Goal: Information Seeking & Learning: Learn about a topic

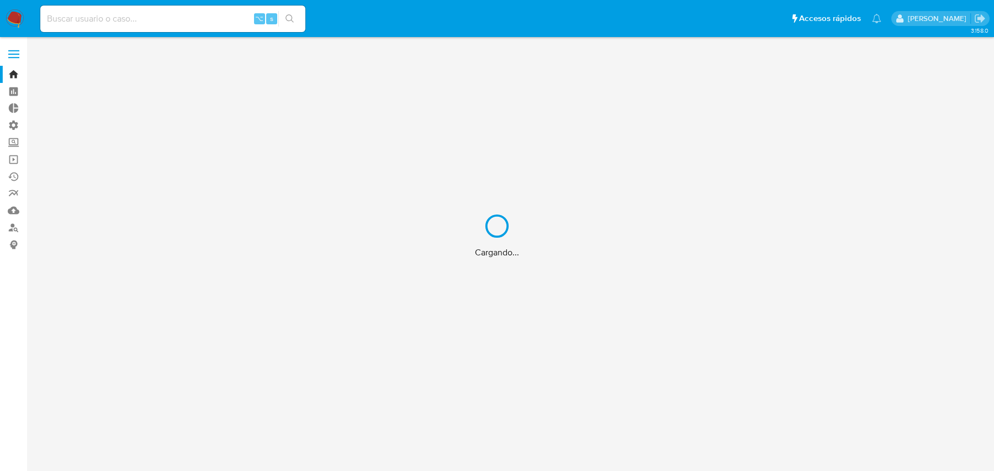
click at [143, 22] on div "Cargando..." at bounding box center [497, 235] width 994 height 471
click at [126, 20] on div "Cargando..." at bounding box center [497, 235] width 994 height 471
click at [103, 19] on div "Cargando..." at bounding box center [497, 235] width 994 height 471
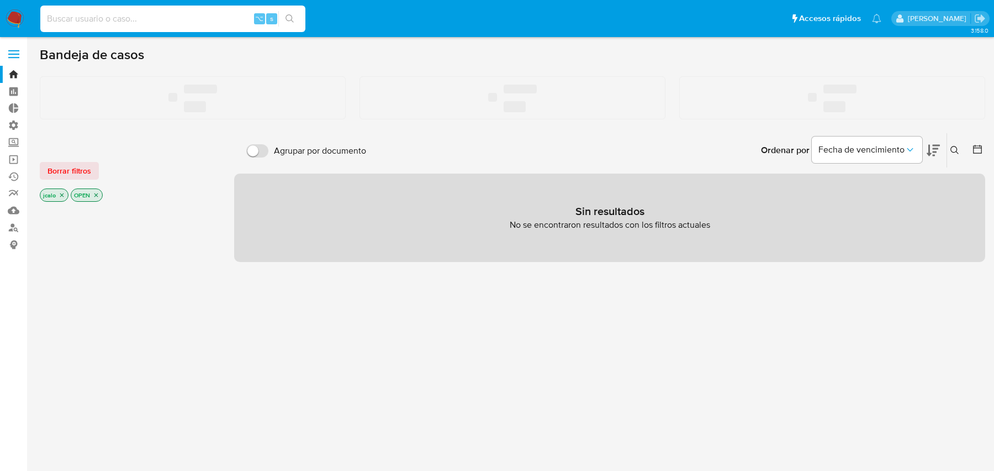
click at [119, 17] on input at bounding box center [172, 19] width 265 height 14
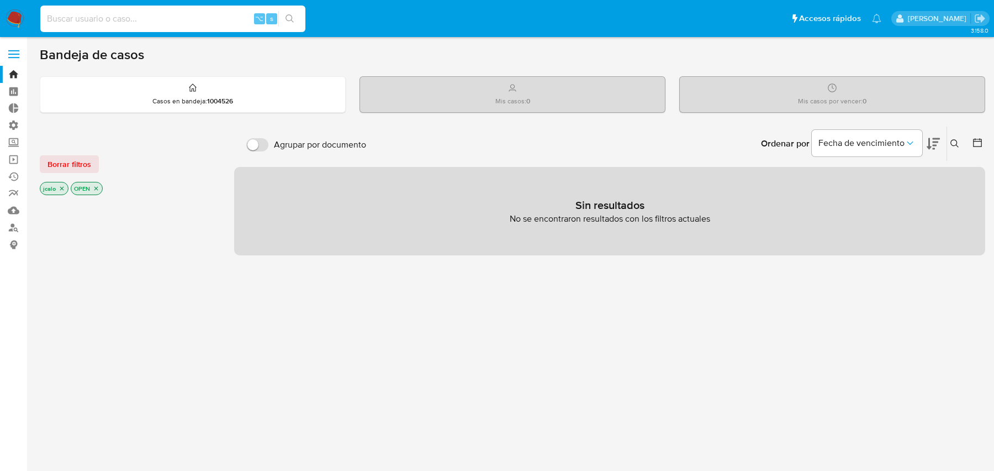
paste input "487698330"
type input "487698330"
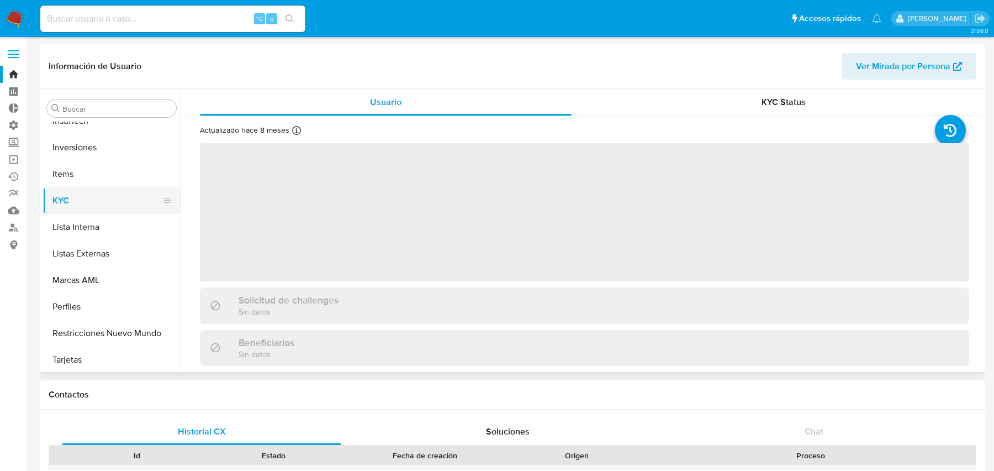
scroll to position [519, 0]
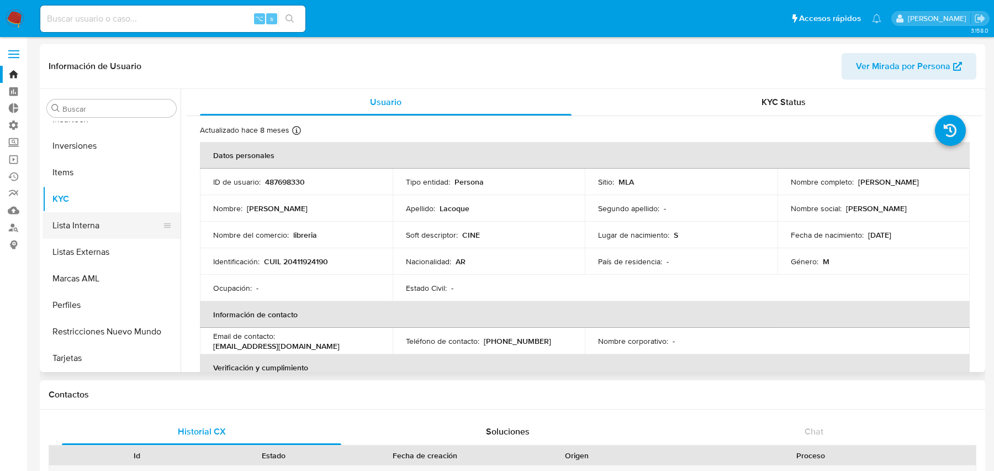
select select "10"
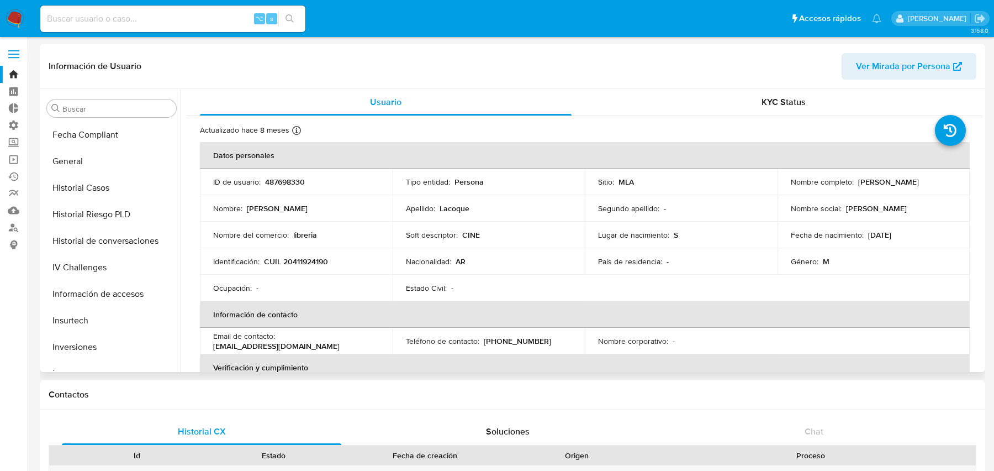
scroll to position [268, 0]
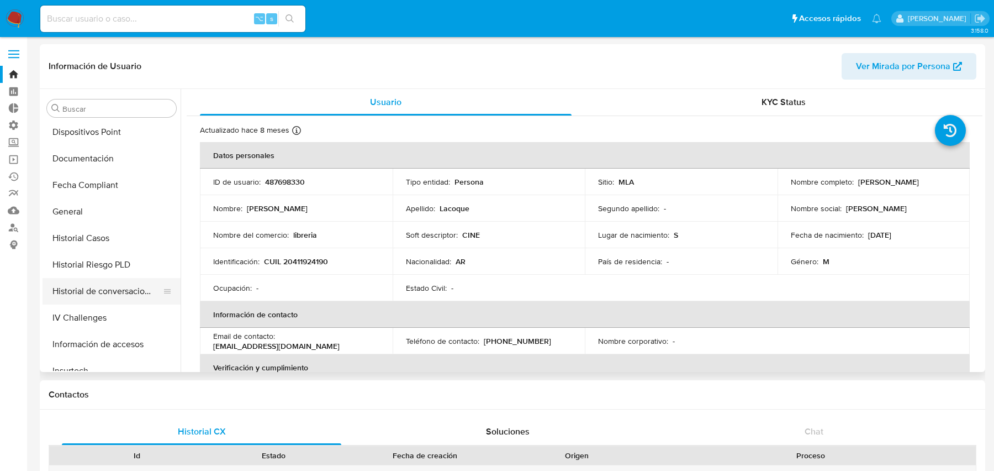
click at [80, 283] on button "Historial de conversaciones" at bounding box center [107, 291] width 129 height 27
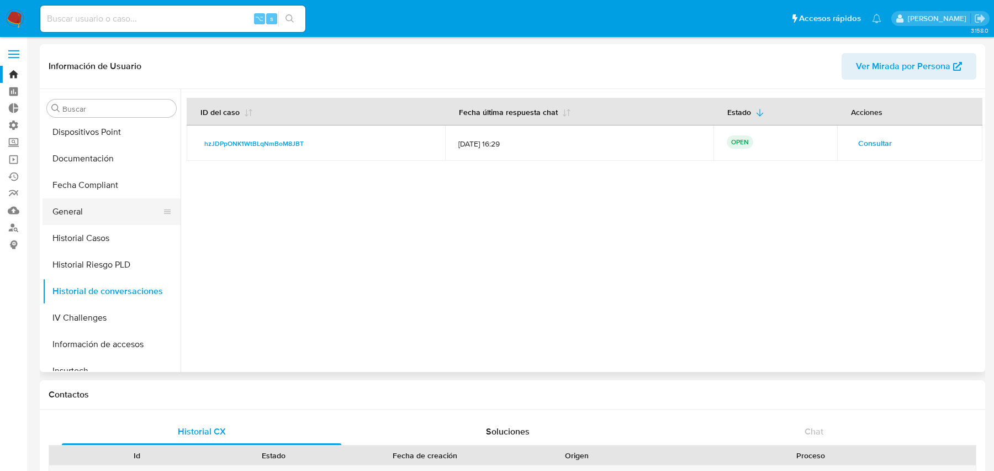
click at [119, 198] on button "General" at bounding box center [107, 211] width 129 height 27
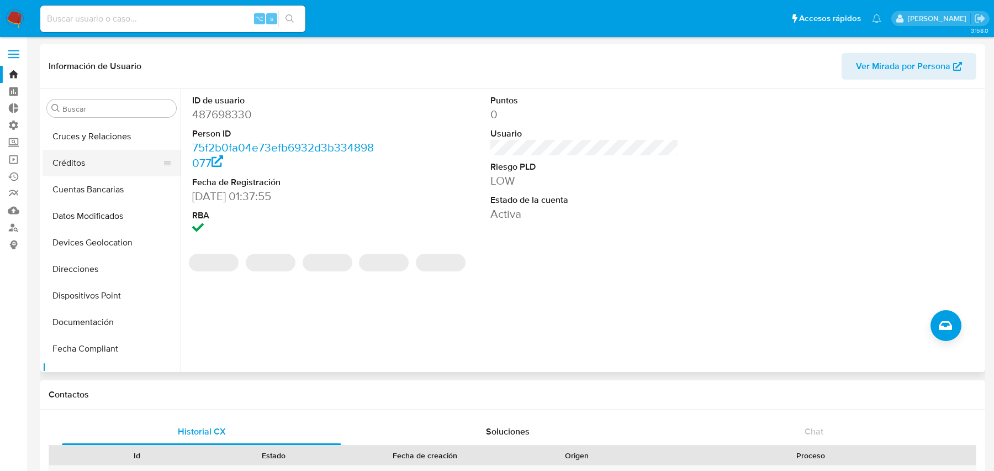
scroll to position [97, 0]
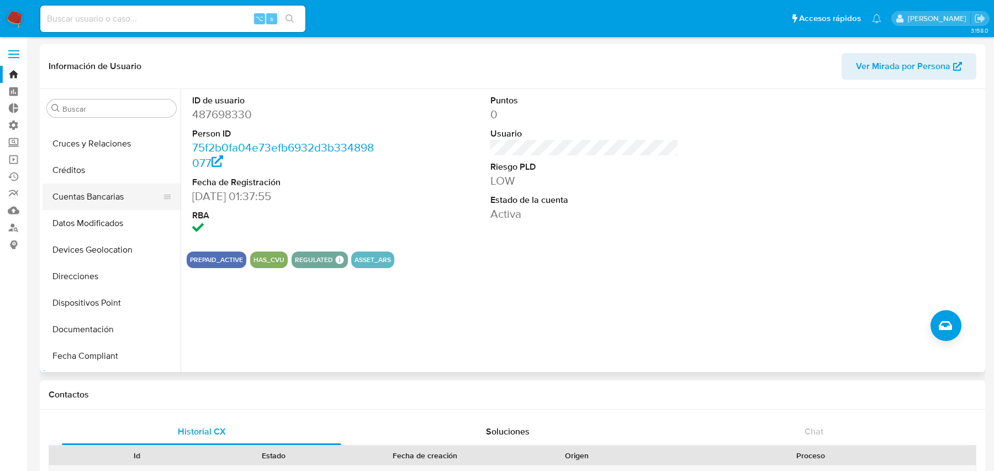
click at [105, 191] on button "Cuentas Bancarias" at bounding box center [107, 196] width 129 height 27
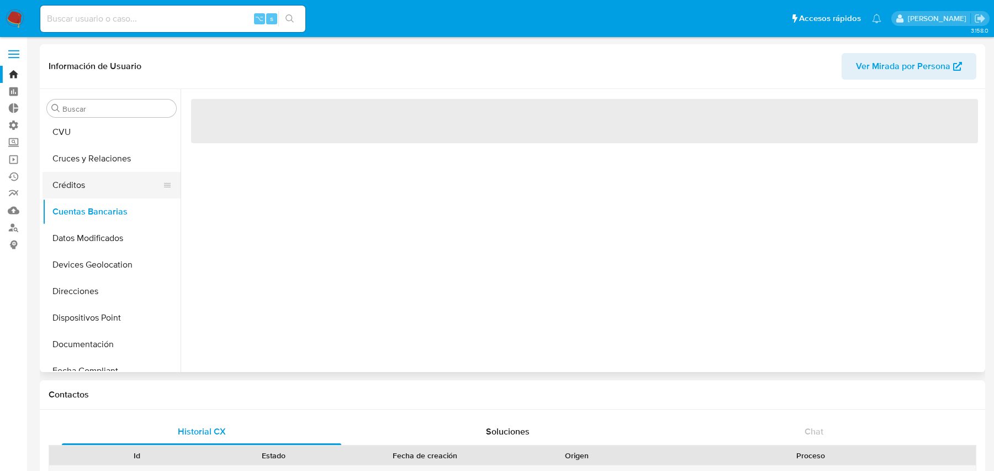
scroll to position [81, 0]
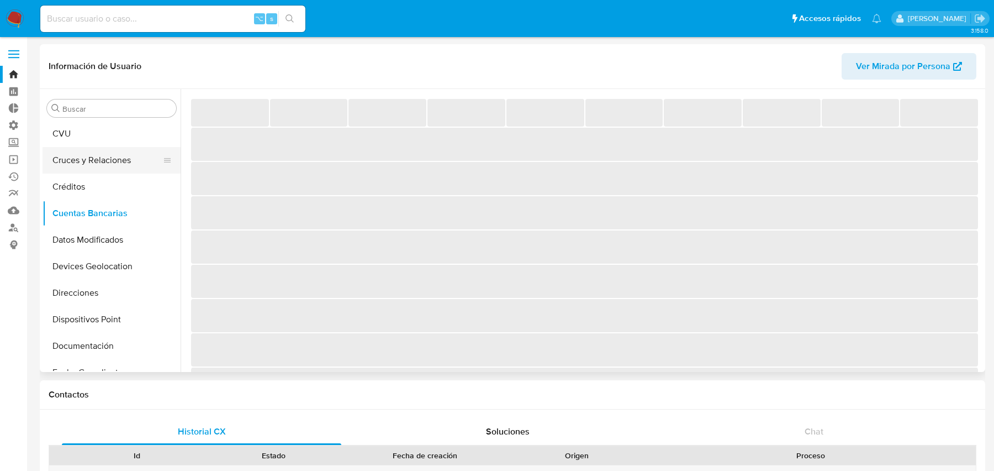
click at [111, 164] on button "Cruces y Relaciones" at bounding box center [107, 160] width 129 height 27
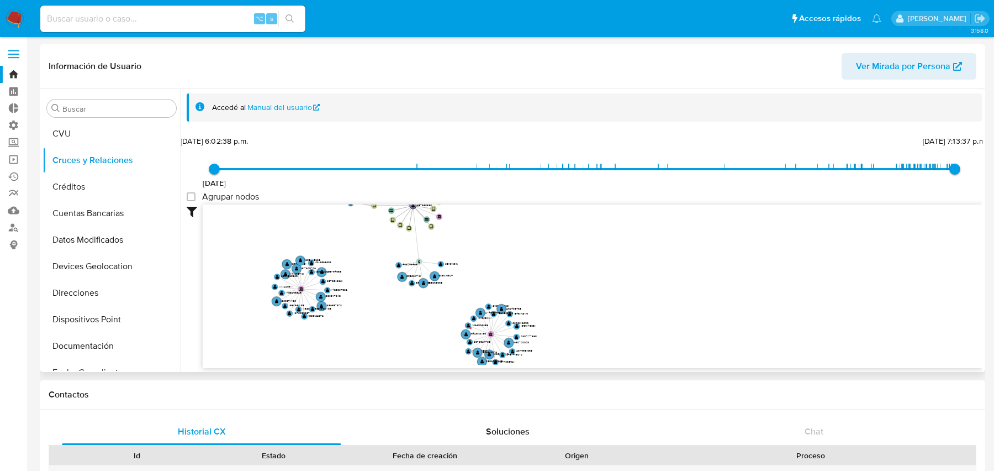
drag, startPoint x: 458, startPoint y: 265, endPoint x: 442, endPoint y: 318, distance: 54.9
click at [442, 318] on icon "user-487698330  487698330 user-1754309068  1754309068 device-64d81c233c740ab1…" at bounding box center [593, 284] width 780 height 160
drag, startPoint x: 442, startPoint y: 316, endPoint x: 427, endPoint y: 358, distance: 44.9
click at [427, 359] on icon "user-487698330  487698330 user-1754309068  1754309068 device-64d81c233c740ab1…" at bounding box center [593, 284] width 780 height 160
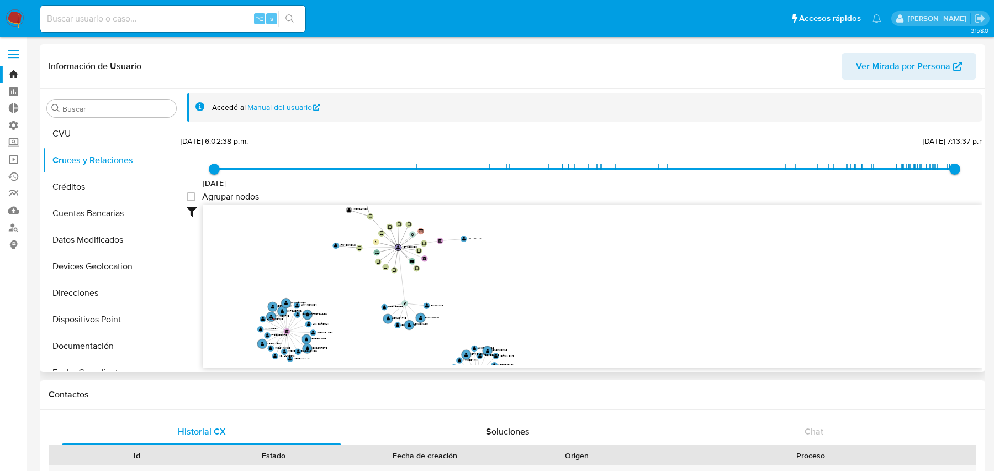
click at [395, 256] on icon "user-487698330  487698330 user-1754309068  1754309068 device-64d81c233c740ab1…" at bounding box center [593, 284] width 780 height 160
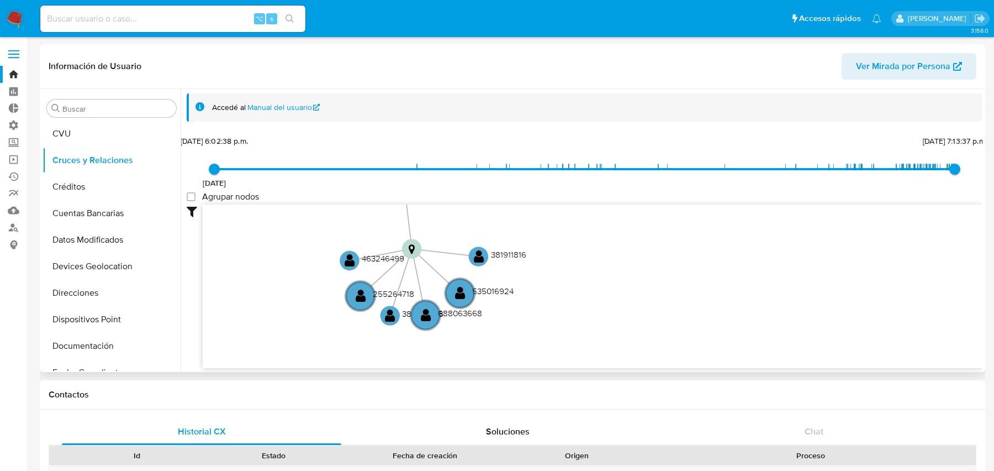
drag, startPoint x: 484, startPoint y: 348, endPoint x: 477, endPoint y: 168, distance: 180.7
click at [477, 168] on div "[DATE] [DATE] 6:02:38 p.m. [DATE] 7:13:37 p.m. Agrupar nodos Filtros Confianza …" at bounding box center [585, 270] width 796 height 274
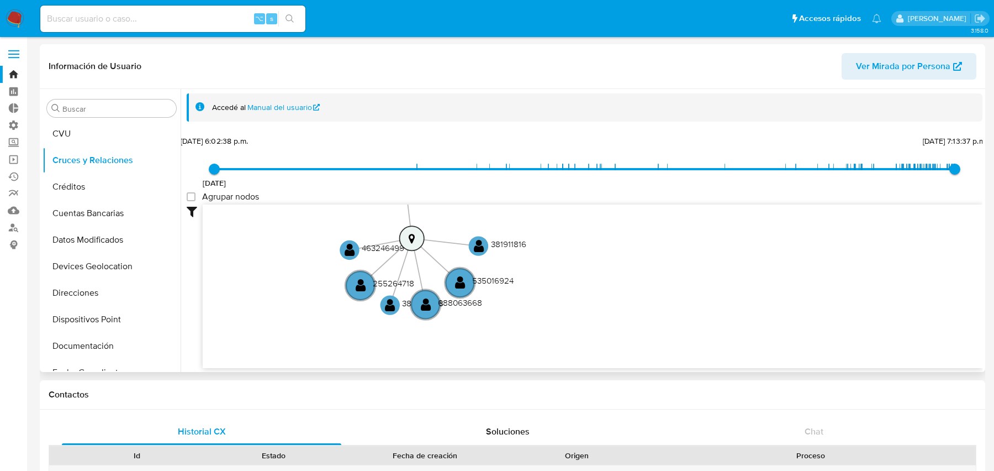
click at [411, 234] on text "" at bounding box center [411, 238] width 6 height 11
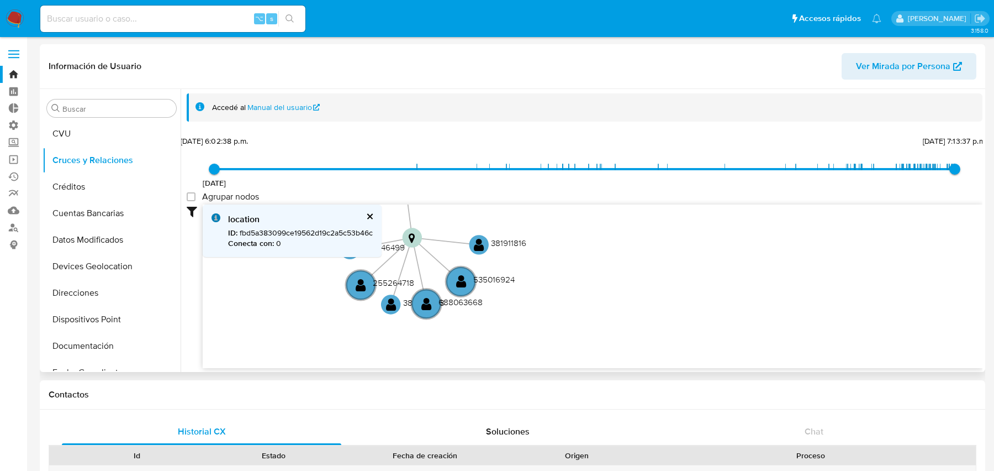
click at [370, 214] on button "cerrar" at bounding box center [369, 216] width 7 height 7
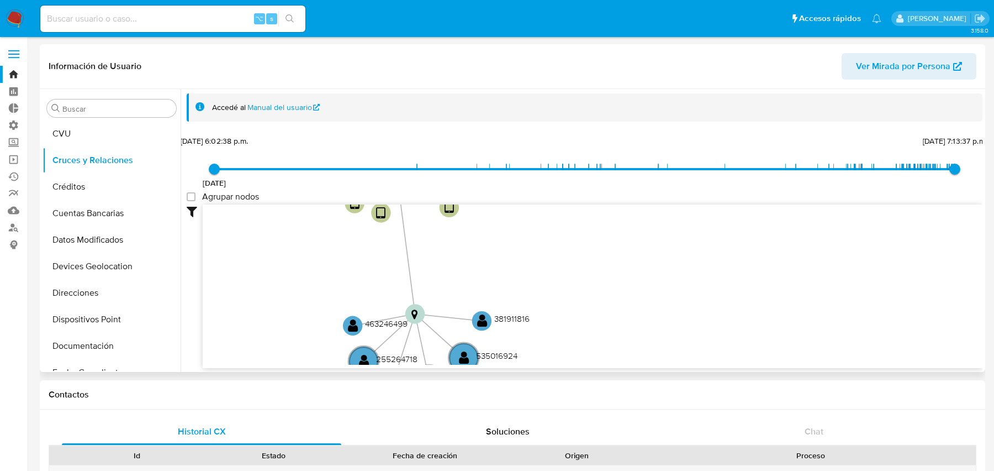
drag, startPoint x: 370, startPoint y: 214, endPoint x: 381, endPoint y: 368, distance: 154.5
click at [381, 368] on div "Filtros Confianza alta Device Tarjeta Persona validada Teléfono validado Confia…" at bounding box center [585, 305] width 796 height 203
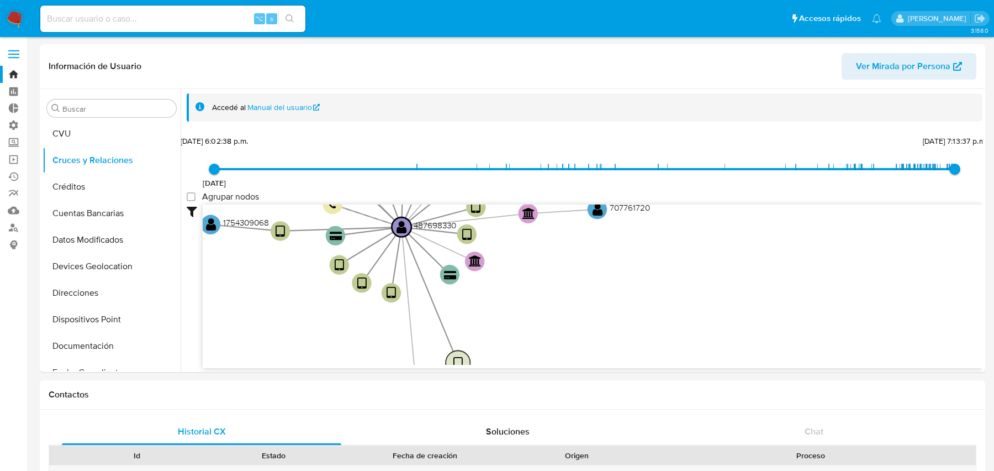
drag, startPoint x: 453, startPoint y: 281, endPoint x: 452, endPoint y: 353, distance: 72.3
click at [453, 356] on text "" at bounding box center [457, 363] width 9 height 14
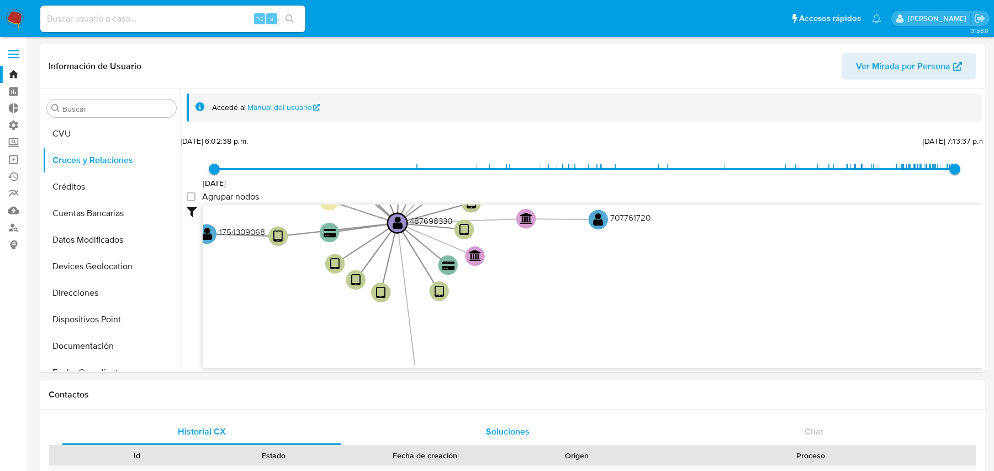
click at [483, 433] on div "Soluciones" at bounding box center [507, 431] width 279 height 27
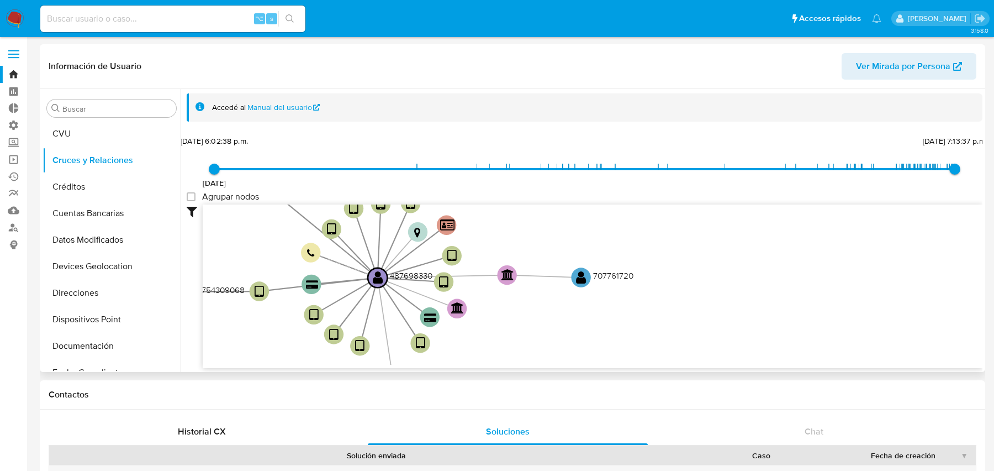
drag, startPoint x: 584, startPoint y: 286, endPoint x: 566, endPoint y: 341, distance: 58.2
click at [566, 341] on icon "user-487698330  487698330 user-1754309068  1754309068 device-64d81c233c740ab1…" at bounding box center [593, 284] width 780 height 160
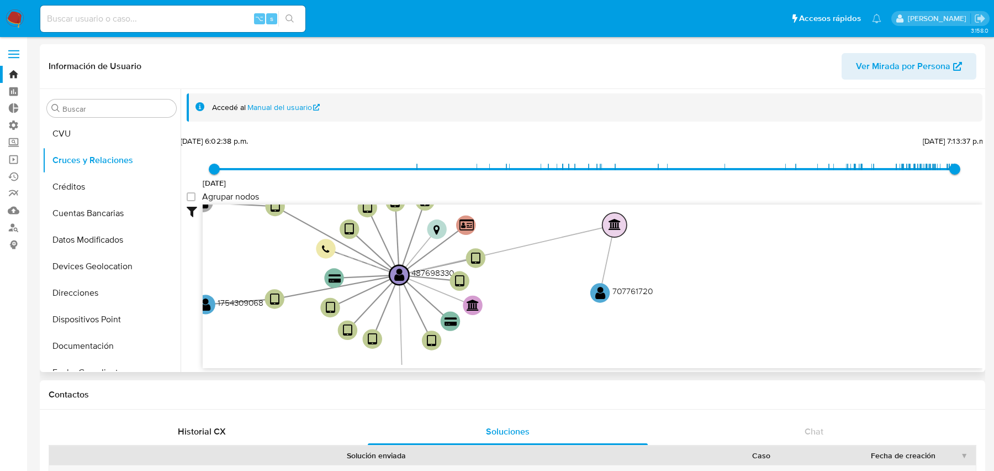
drag, startPoint x: 501, startPoint y: 273, endPoint x: 610, endPoint y: 218, distance: 121.8
click at [610, 219] on text "" at bounding box center [615, 224] width 13 height 11
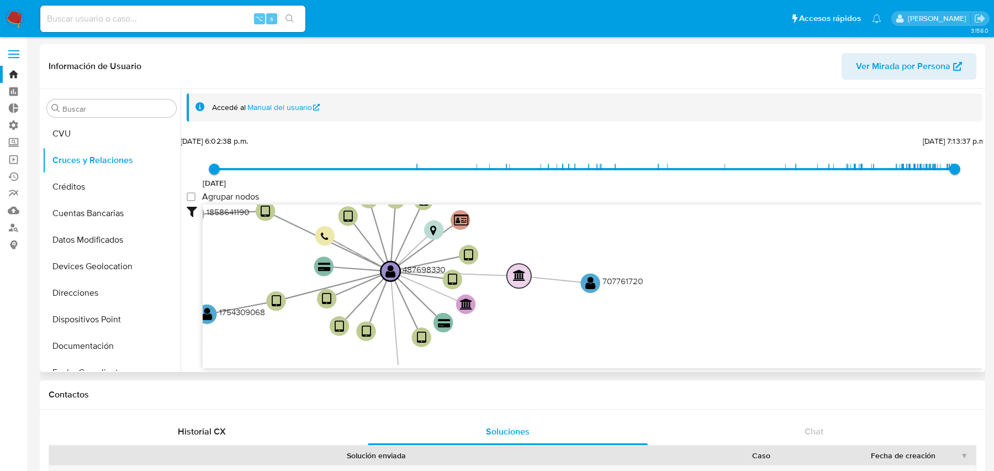
click at [522, 271] on text "" at bounding box center [519, 275] width 13 height 11
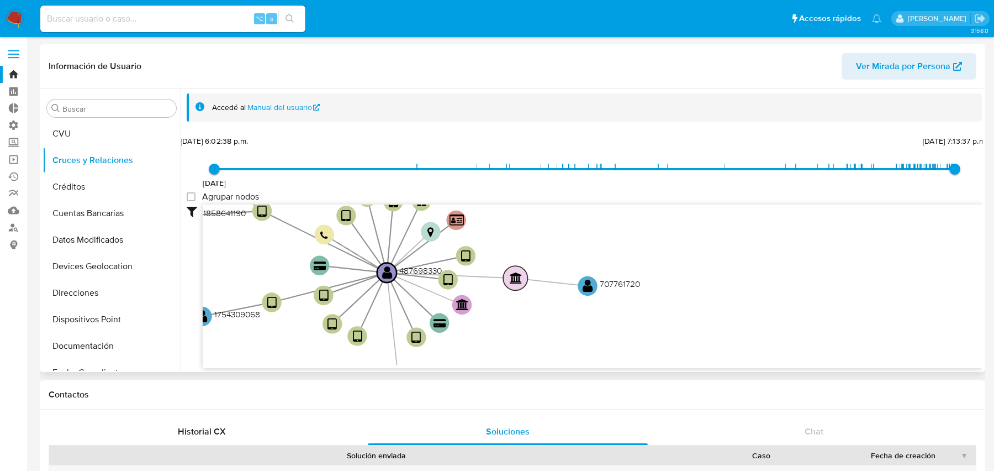
click at [522, 271] on circle at bounding box center [515, 278] width 24 height 24
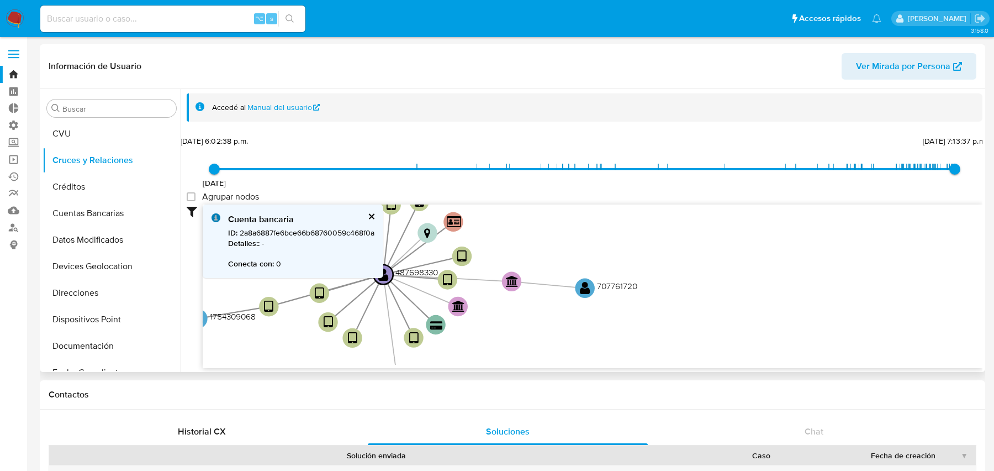
click at [378, 212] on div "Cuenta bancaria ID : 2a8a6887fe6bce66b68760059c468f0a Detalles: : - Conecta con…" at bounding box center [293, 240] width 181 height 73
click at [377, 212] on div "Cuenta bancaria ID : 2a8a6887fe6bce66b68760059c468f0a Detalles: : - Conecta con…" at bounding box center [293, 240] width 181 height 73
click at [383, 212] on div "Cuenta bancaria ID : 2a8a6887fe6bce66b68760059c468f0a Detalles: : - Conecta con…" at bounding box center [293, 240] width 181 height 73
click at [372, 213] on button "cerrar" at bounding box center [370, 216] width 7 height 7
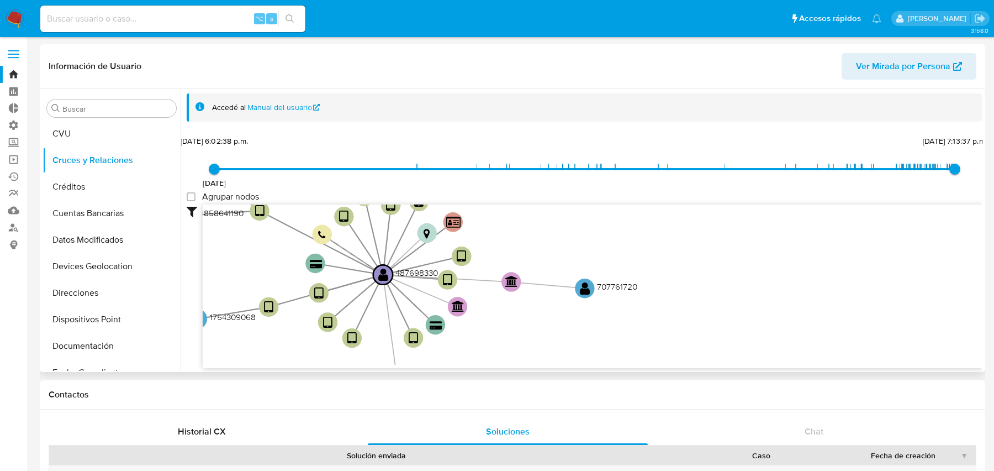
click at [594, 287] on icon "user-487698330  487698330 user-1754309068  1754309068 device-64d81c233c740ab1…" at bounding box center [593, 284] width 780 height 160
click at [584, 287] on text "" at bounding box center [585, 288] width 10 height 14
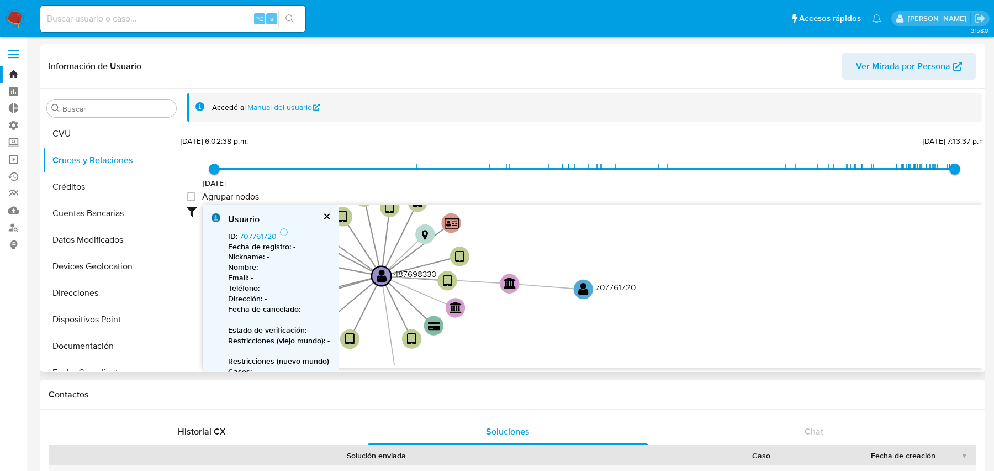
click at [325, 216] on button "cerrar" at bounding box center [326, 216] width 7 height 7
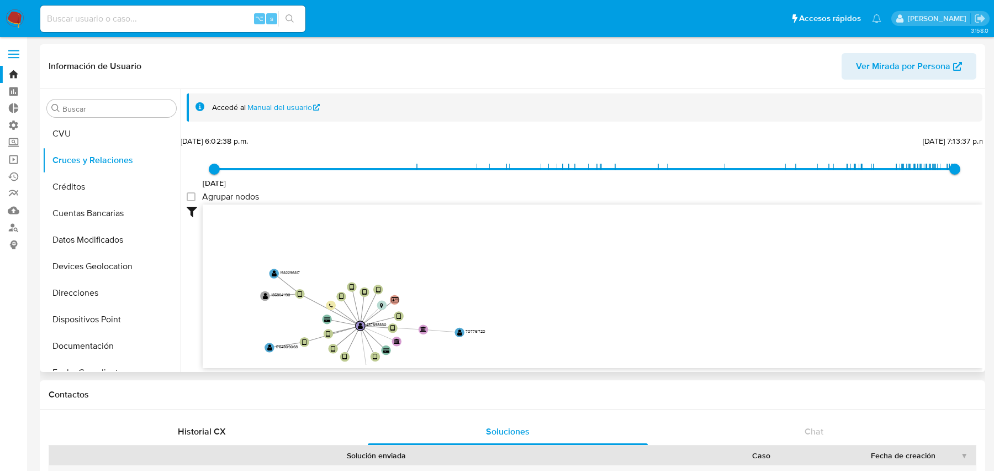
drag, startPoint x: 266, startPoint y: 244, endPoint x: 305, endPoint y: 267, distance: 45.8
click at [305, 267] on icon "user-487698330  487698330 user-1754309068  1754309068 device-64d81c233c740ab1…" at bounding box center [593, 284] width 780 height 160
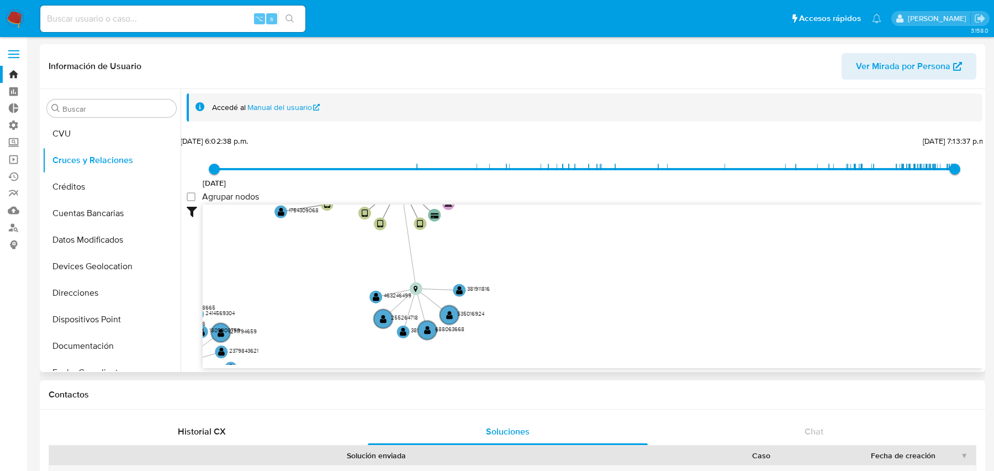
drag, startPoint x: 298, startPoint y: 288, endPoint x: 302, endPoint y: 193, distance: 95.1
click at [302, 193] on div "[DATE] [DATE] 6:02:38 p.m. [DATE] 7:13:37 p.m. Agrupar nodos Filtros Confianza …" at bounding box center [585, 270] width 796 height 274
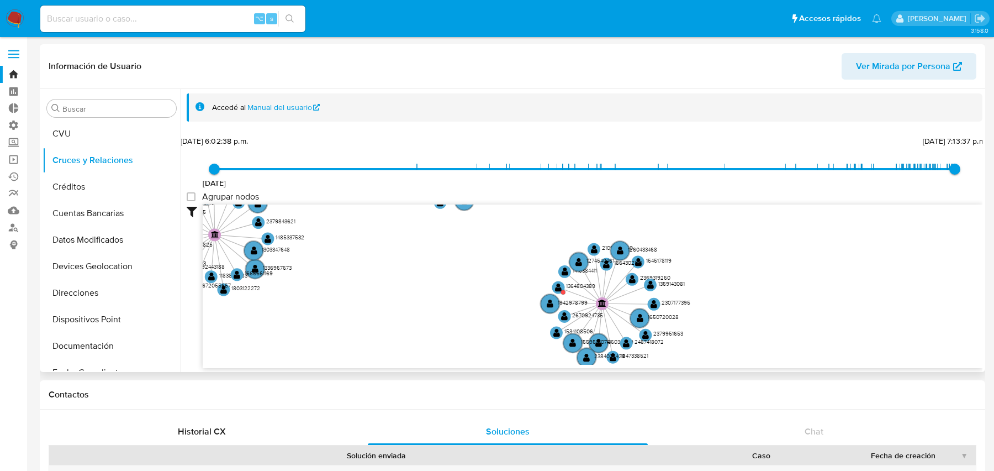
drag, startPoint x: 308, startPoint y: 331, endPoint x: 368, endPoint y: 167, distance: 175.2
click at [368, 167] on div "[DATE] [DATE] 6:02:38 p.m. [DATE] 7:13:37 p.m. Agrupar nodos Filtros Confianza …" at bounding box center [585, 270] width 796 height 274
